Goal: Check status: Check status

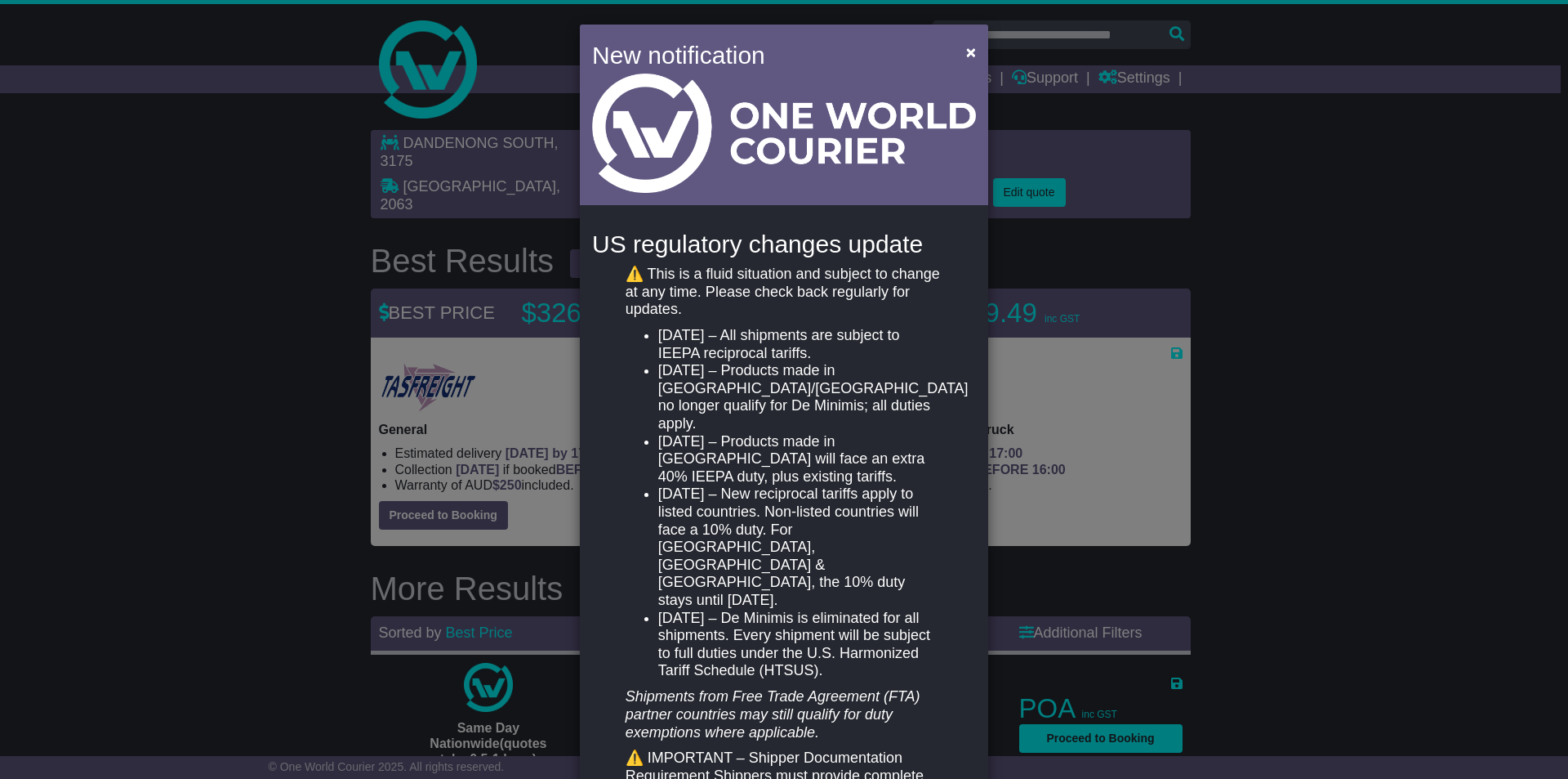
click at [766, 485] on li "[DATE] – New reciprocal tariffs apply to listed countries. Non-listed countries…" at bounding box center [799, 547] width 284 height 124
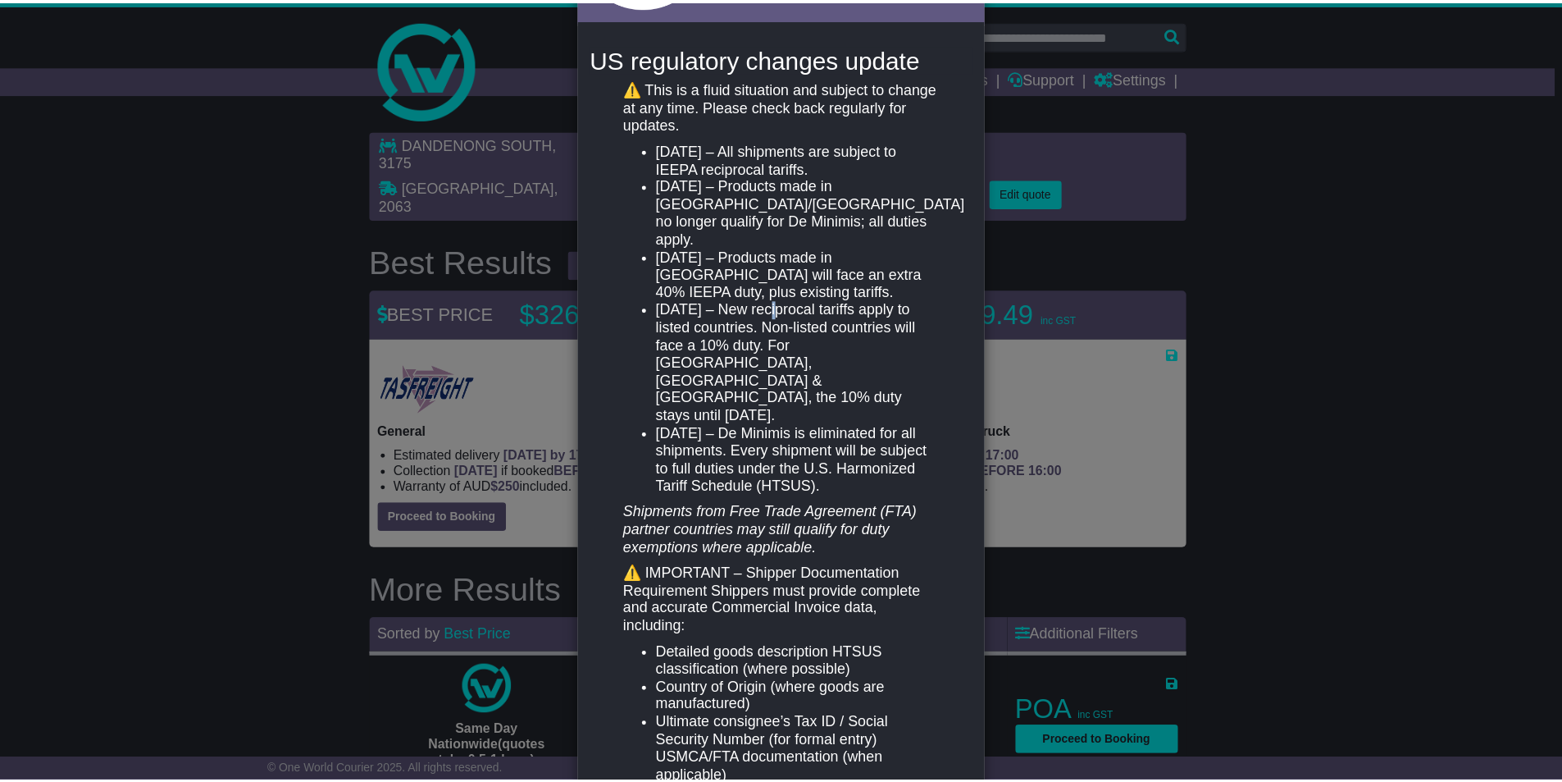
scroll to position [242, 0]
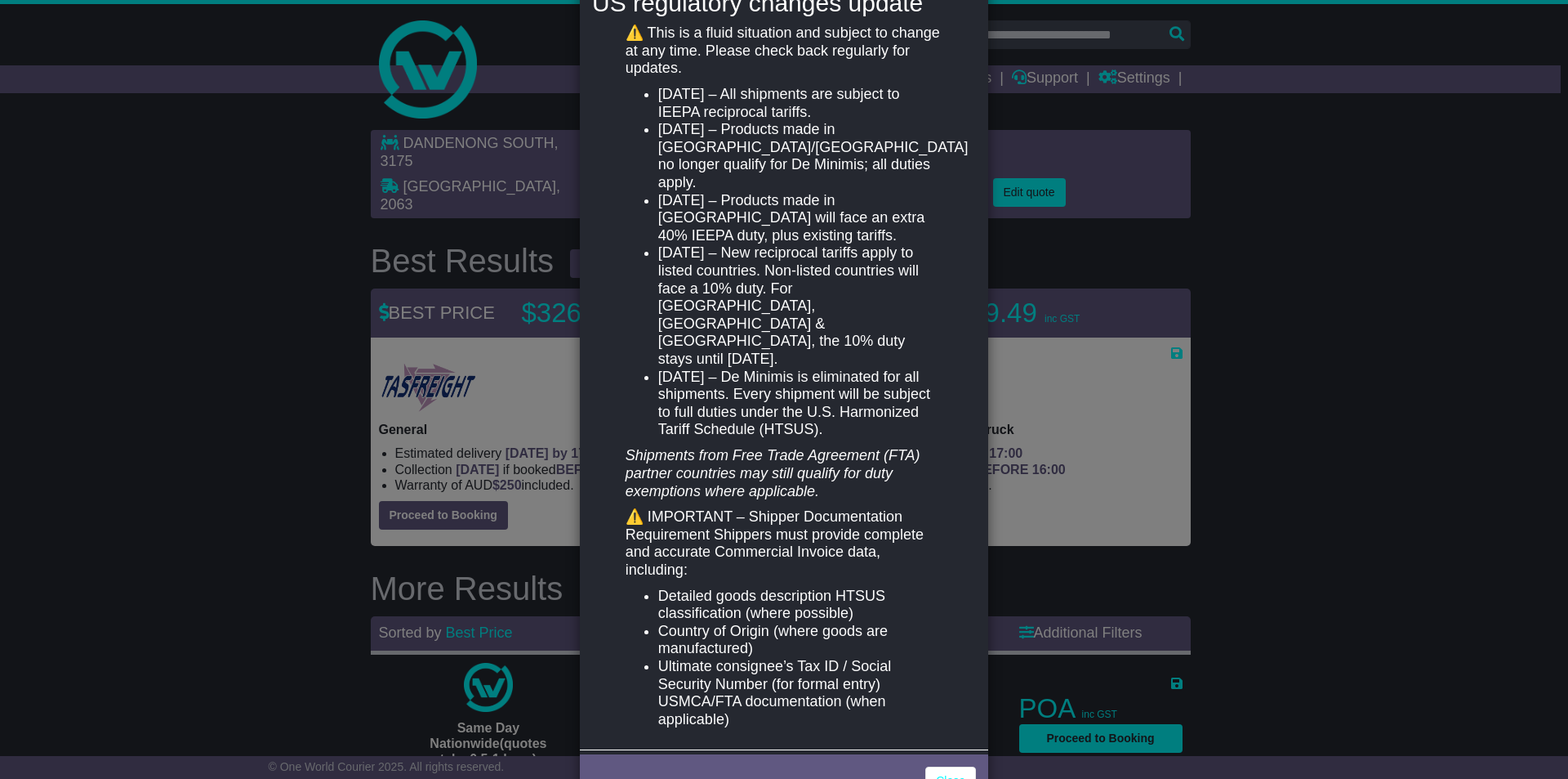
click at [791, 224] on li "[DATE] – Products made in [GEOGRAPHIC_DATA] will face an extra 40% IEEPA duty, …" at bounding box center [799, 218] width 284 height 53
click at [950, 766] on link "Close" at bounding box center [950, 780] width 51 height 29
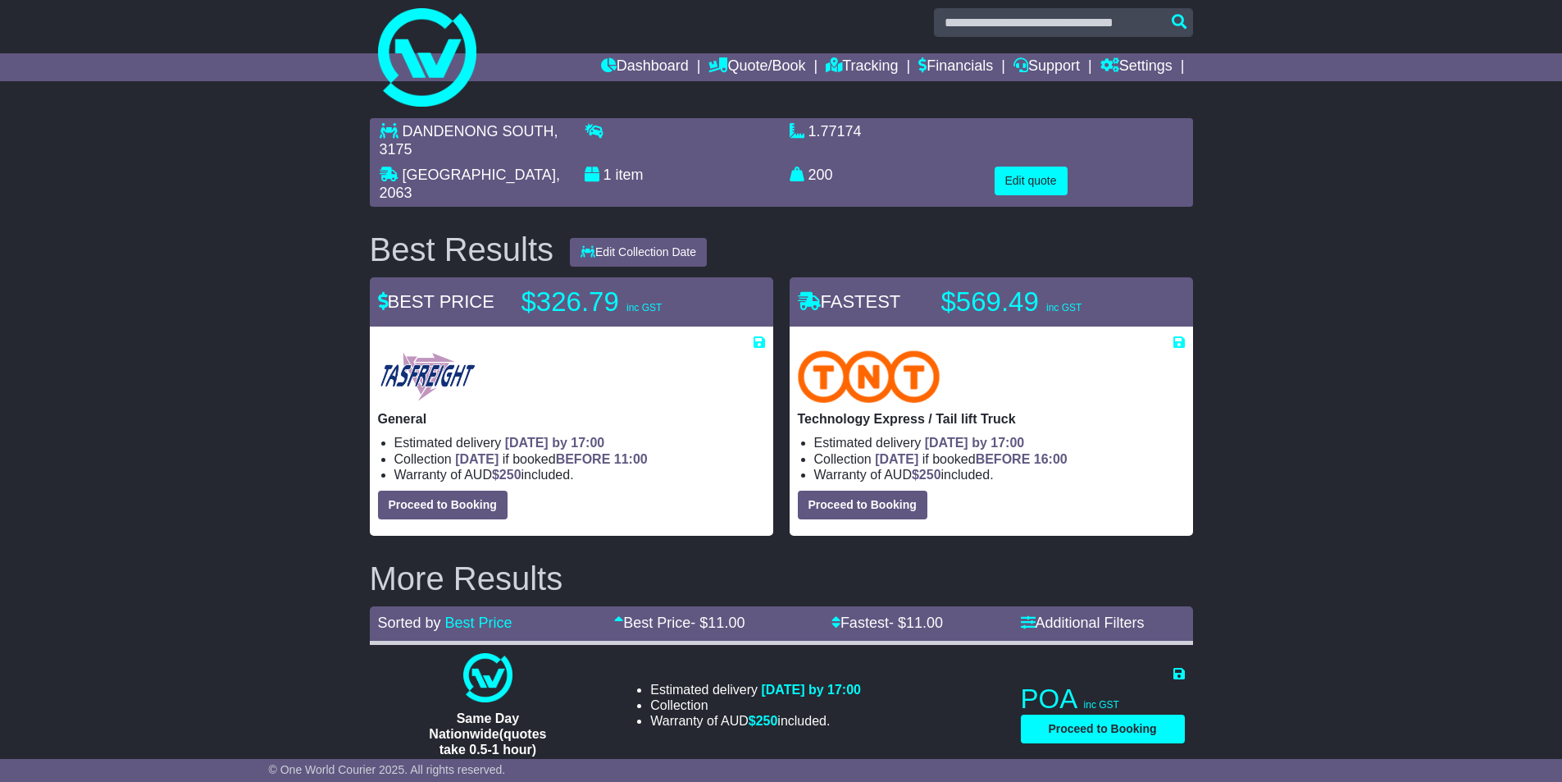
scroll to position [0, 0]
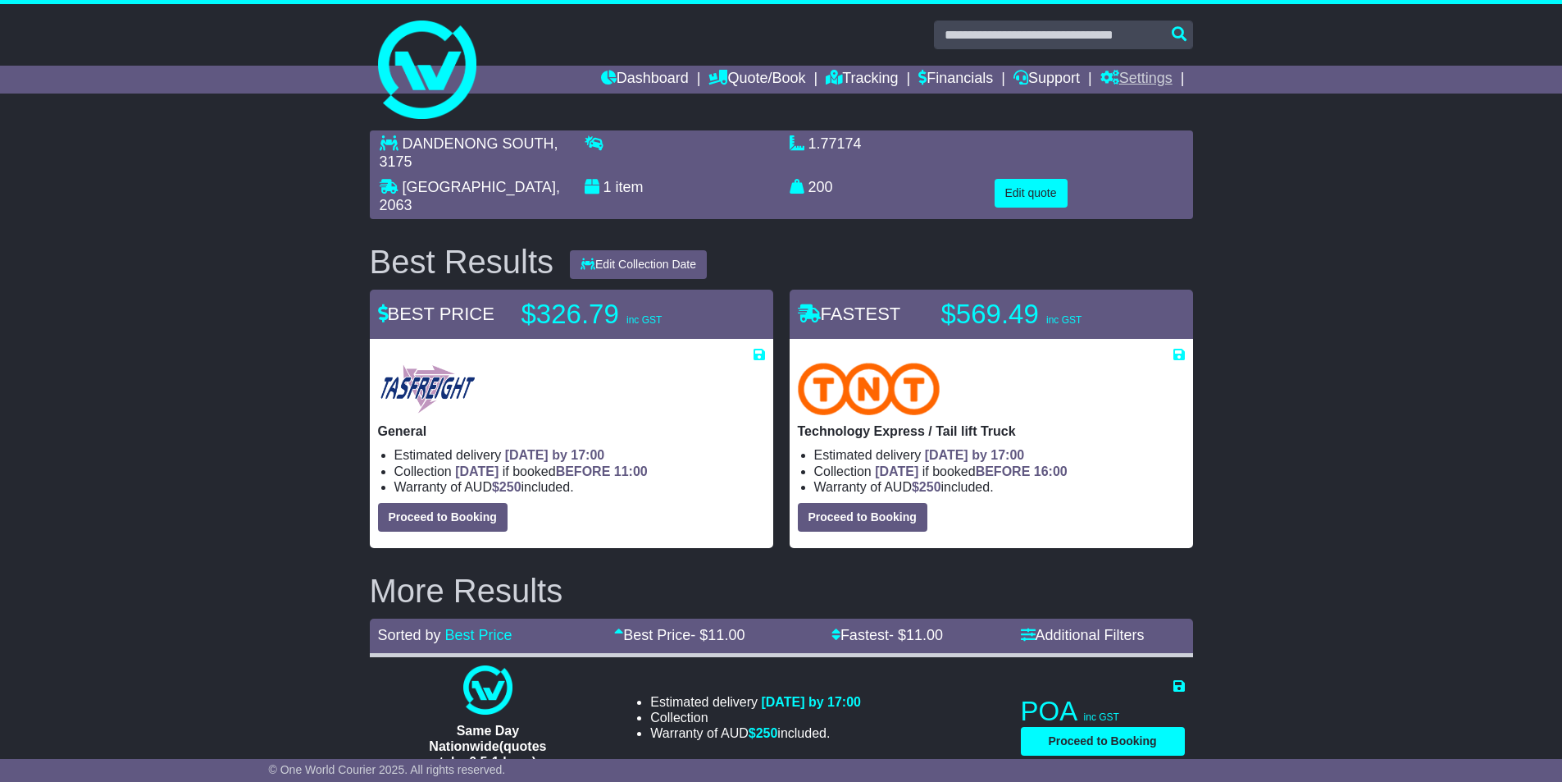
click at [1141, 69] on link "Settings" at bounding box center [1137, 80] width 72 height 28
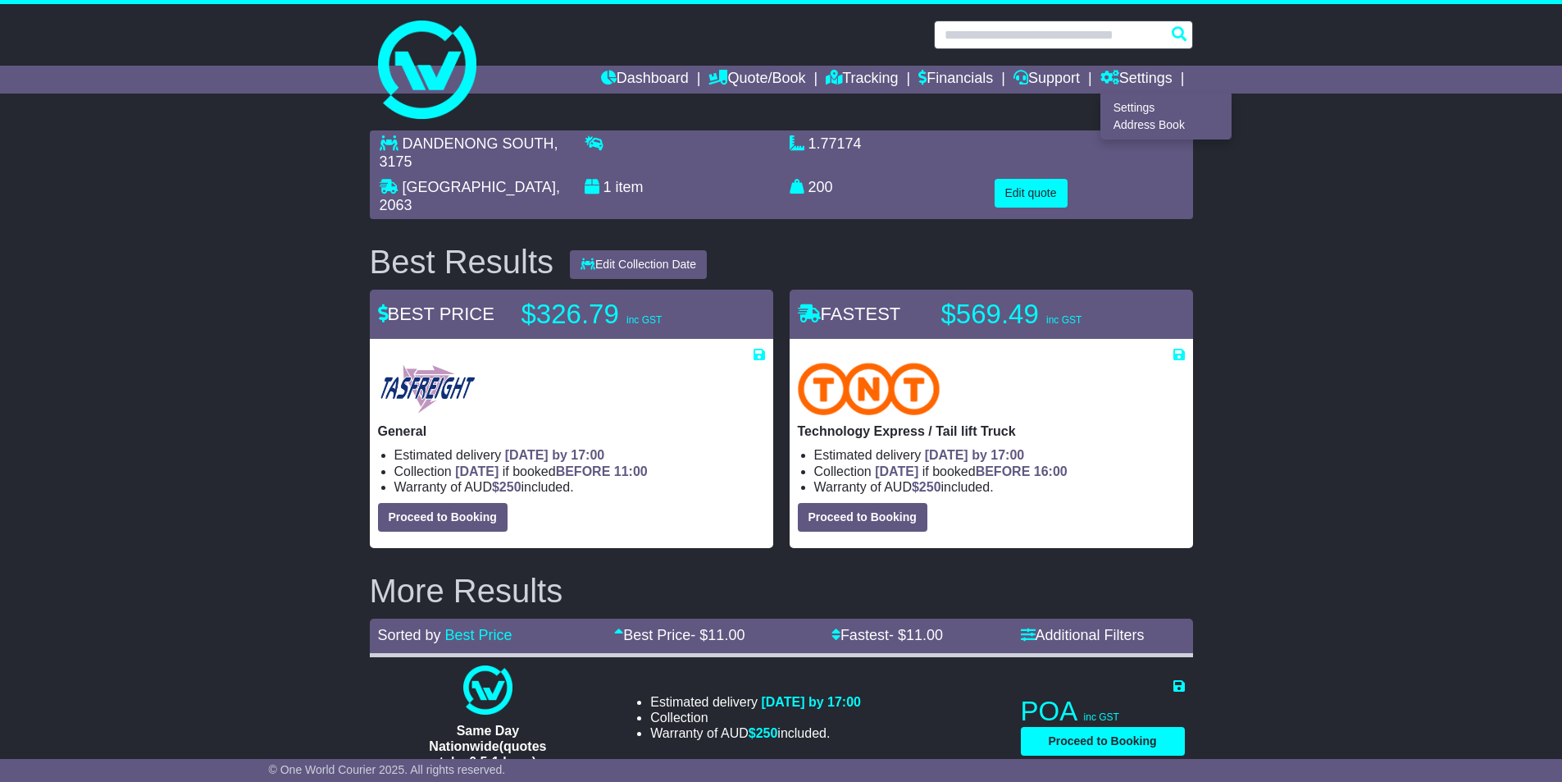
click at [1046, 29] on input "text" at bounding box center [1063, 35] width 259 height 29
paste input "**********"
type input "**********"
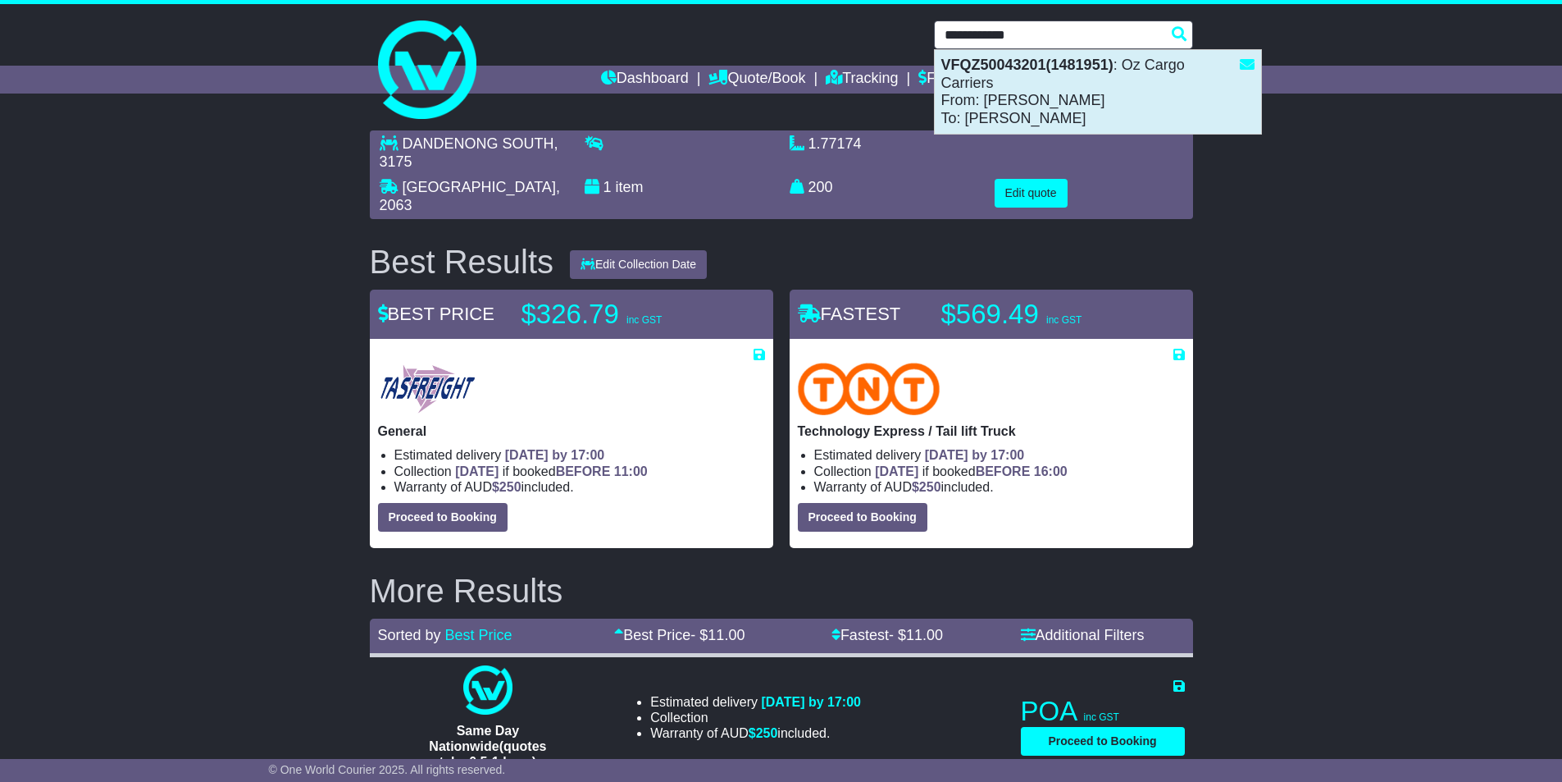
click at [1053, 70] on strong "VFQZ50043201(1481951)" at bounding box center [1028, 65] width 172 height 16
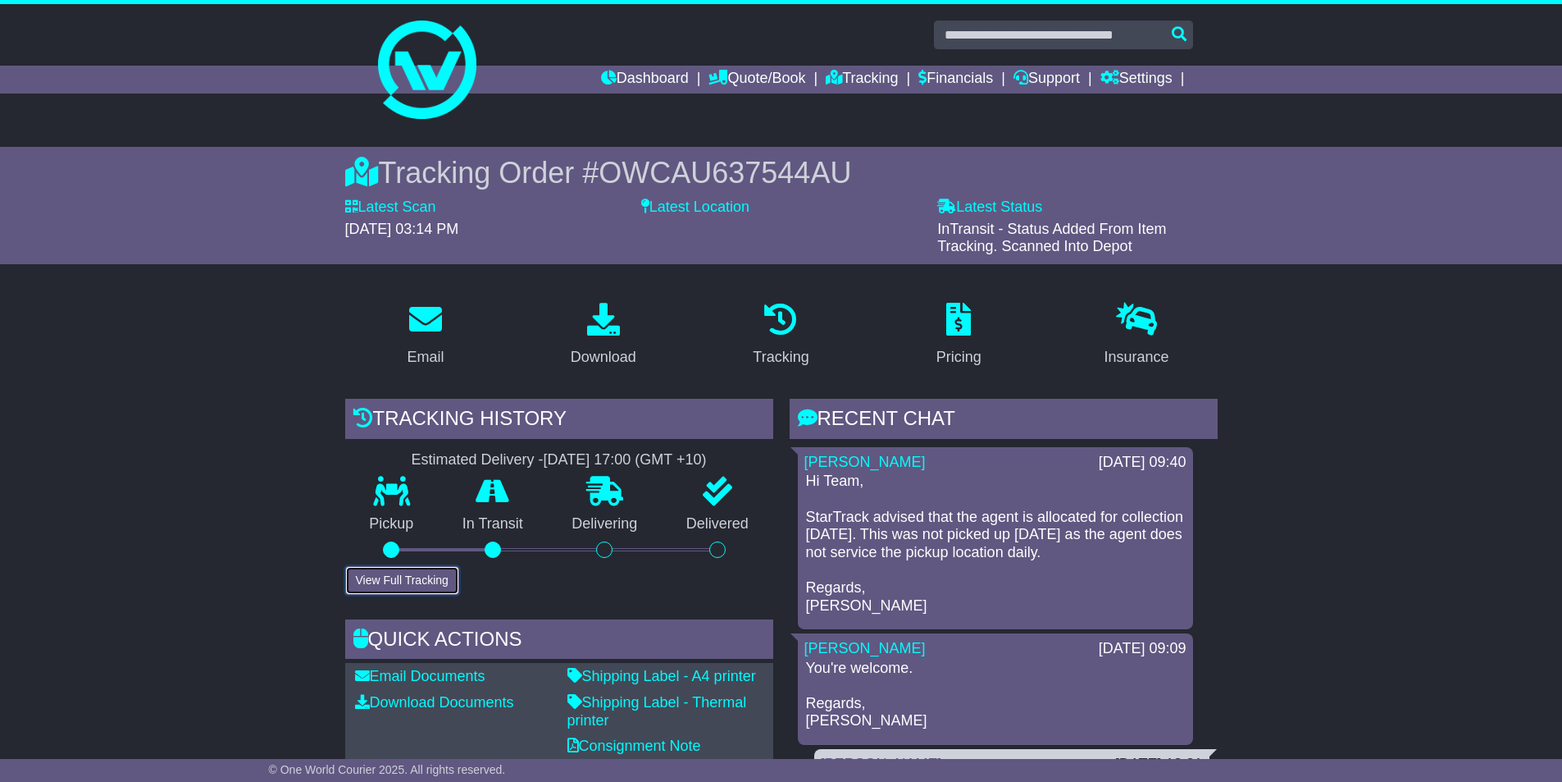
click at [422, 585] on button "View Full Tracking" at bounding box center [402, 580] width 114 height 29
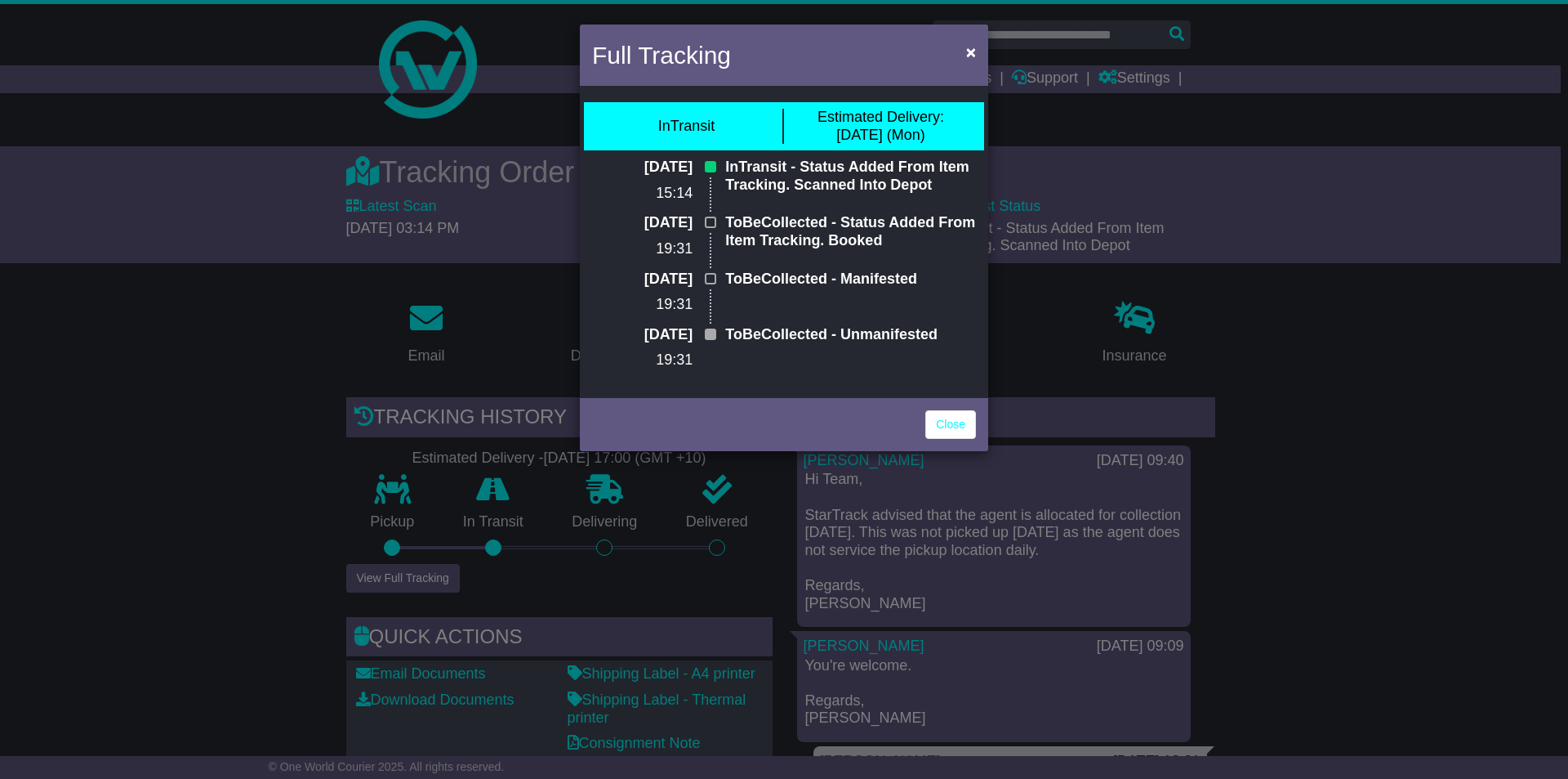
click at [356, 362] on div "Full Tracking × InTransit Estimated Delivery: 01 Sep (Mon) 27 Aug 2025 15:14 In…" at bounding box center [784, 390] width 1568 height 779
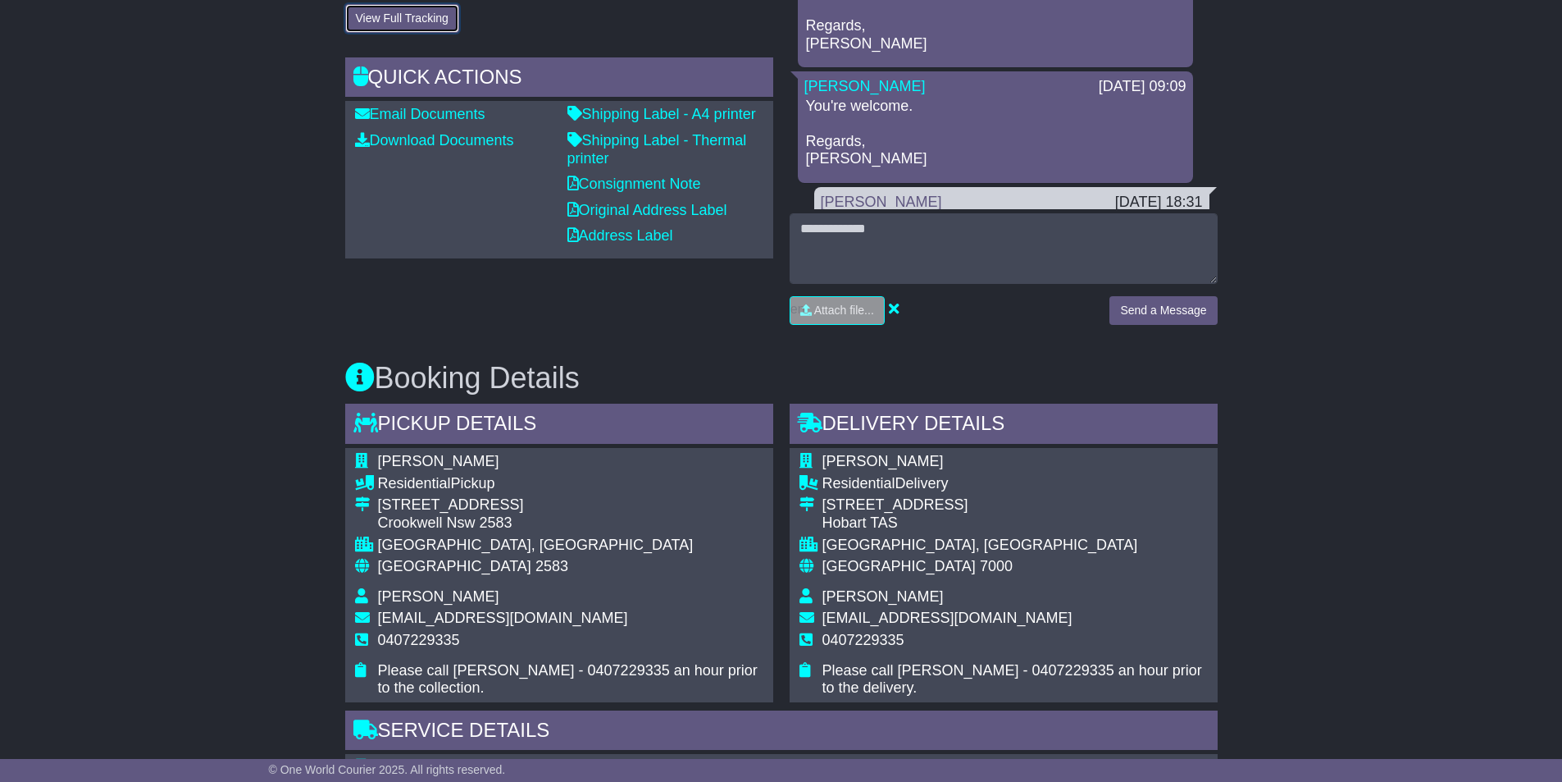
scroll to position [738, 0]
